Goal: Check status

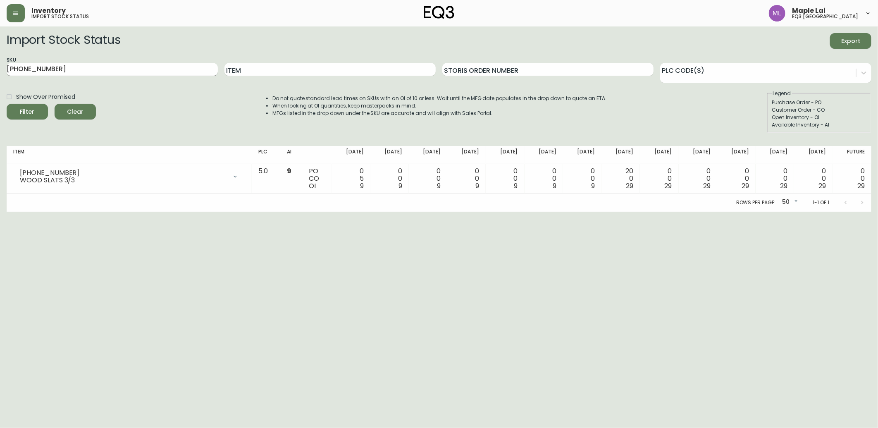
drag, startPoint x: 0, startPoint y: 0, endPoint x: 15, endPoint y: 65, distance: 66.6
click at [15, 65] on div "SKU [PHONE_NUMBER]" at bounding box center [112, 69] width 211 height 27
drag, startPoint x: 55, startPoint y: 65, endPoint x: -2, endPoint y: 66, distance: 57.5
click at [0, 66] on html "Inventory import stock status Maple Lai eq3 [GEOGRAPHIC_DATA] Import Stock Stat…" at bounding box center [439, 106] width 878 height 212
paste input "20-643-13-A"
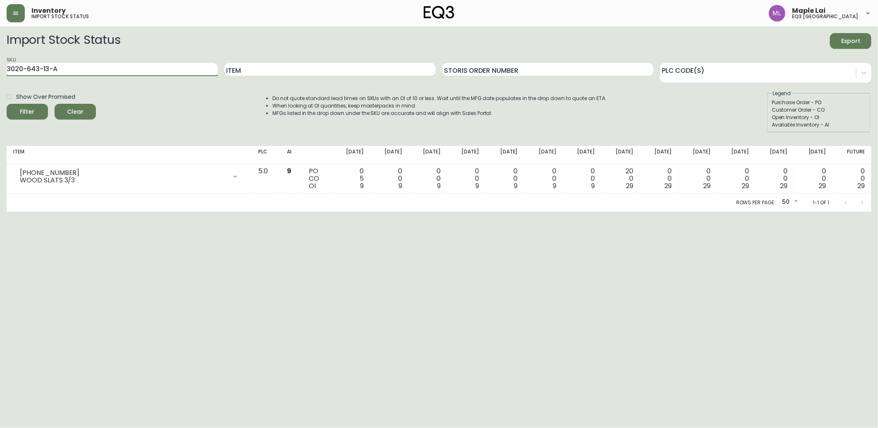
click at [7, 104] on button "Filter" at bounding box center [27, 112] width 41 height 16
drag, startPoint x: 84, startPoint y: 72, endPoint x: -2, endPoint y: 85, distance: 86.9
click at [0, 85] on html "Inventory import stock status Maple Lai eq3 [GEOGRAPHIC_DATA] Import Stock Stat…" at bounding box center [439, 106] width 878 height 212
paste input "177-PS"
click at [7, 104] on button "Filter" at bounding box center [27, 112] width 41 height 16
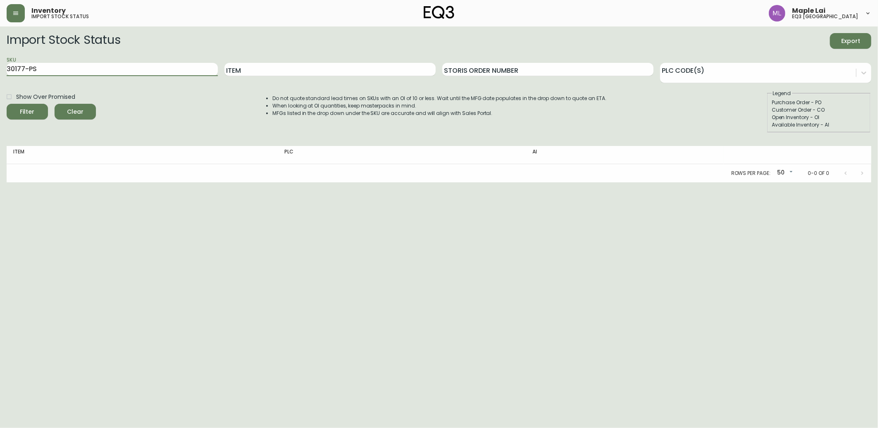
drag, startPoint x: -2, startPoint y: 61, endPoint x: 0, endPoint y: 47, distance: 14.6
click at [0, 48] on html "Inventory import stock status Maple Lai eq3 [GEOGRAPHIC_DATA] Import Stock Stat…" at bounding box center [439, 91] width 878 height 182
paste input "L"
click at [7, 104] on button "Filter" at bounding box center [27, 112] width 41 height 16
drag, startPoint x: 80, startPoint y: 67, endPoint x: 0, endPoint y: 50, distance: 82.0
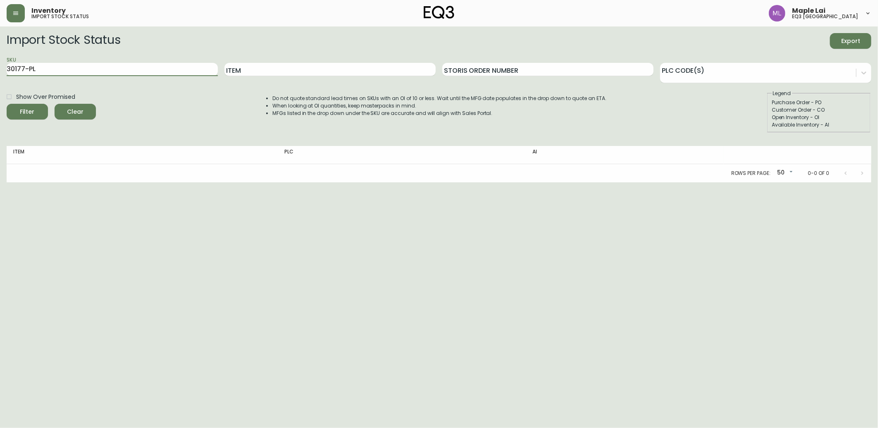
click at [0, 51] on html "Inventory import stock status Maple Lai eq3 [GEOGRAPHIC_DATA] Import Stock Stat…" at bounding box center [439, 91] width 878 height 182
paste input "[PHONE_NUMBER]"
type input "[PHONE_NUMBER]"
click at [7, 104] on button "Filter" at bounding box center [27, 112] width 41 height 16
